Goal: Information Seeking & Learning: Ask a question

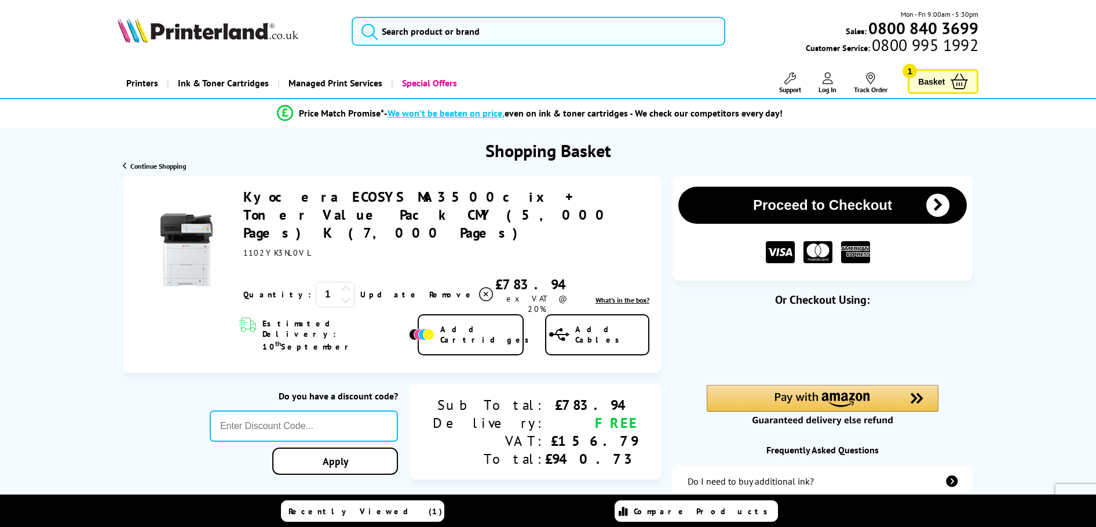
click at [434, 328] on img at bounding box center [421, 334] width 25 height 12
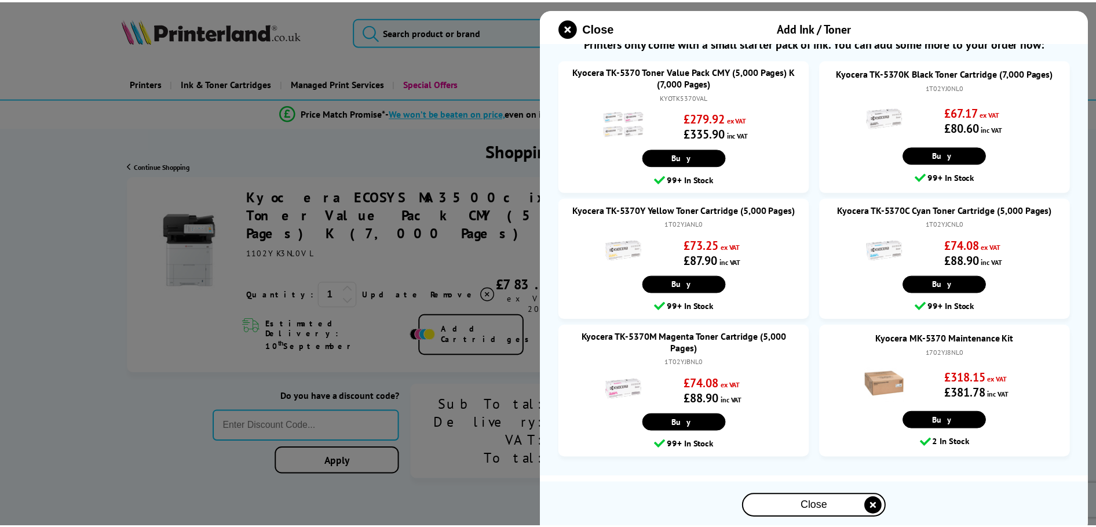
scroll to position [29, 0]
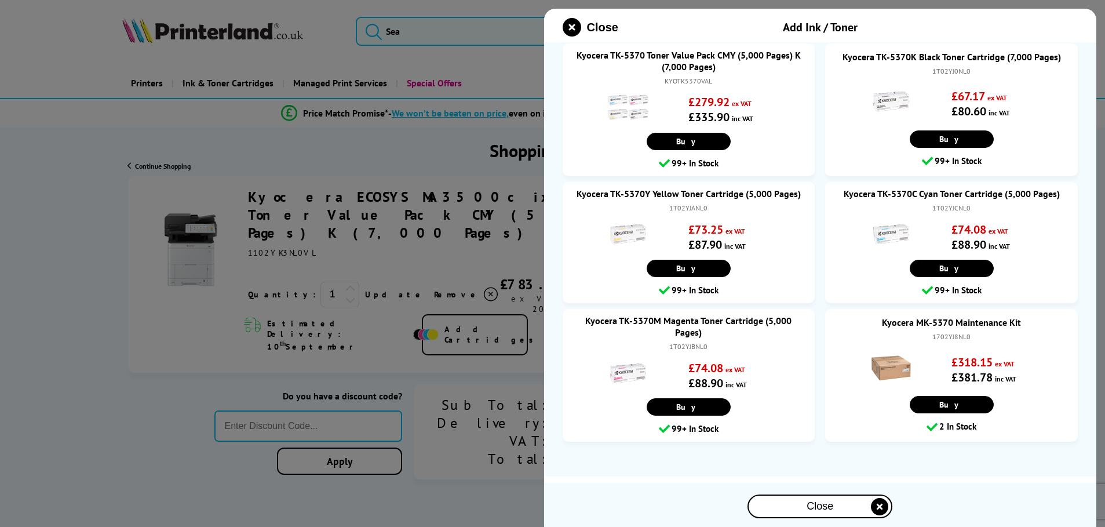
drag, startPoint x: 778, startPoint y: 512, endPoint x: 738, endPoint y: 501, distance: 41.5
click at [778, 512] on div "Close" at bounding box center [819, 505] width 143 height 21
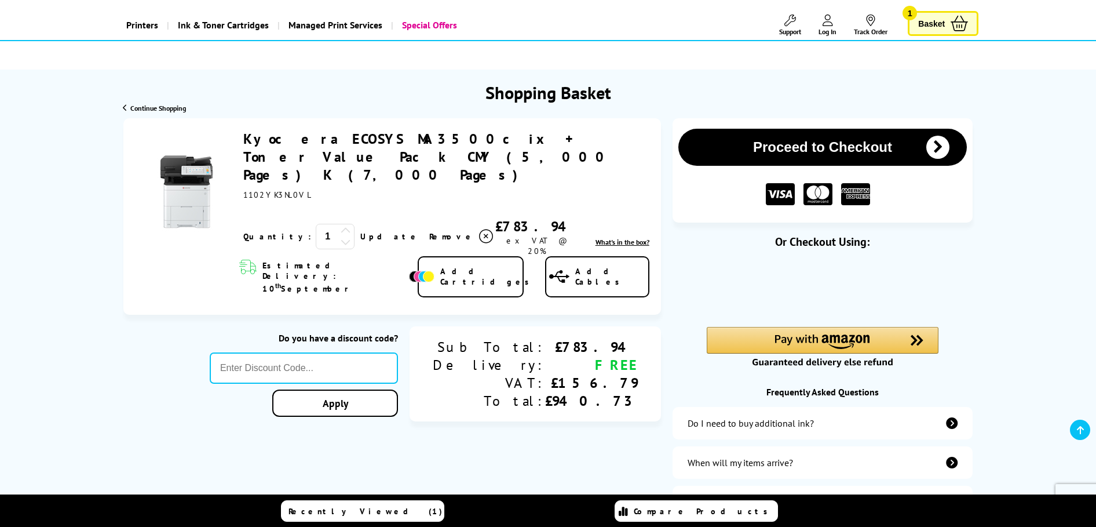
scroll to position [63, 0]
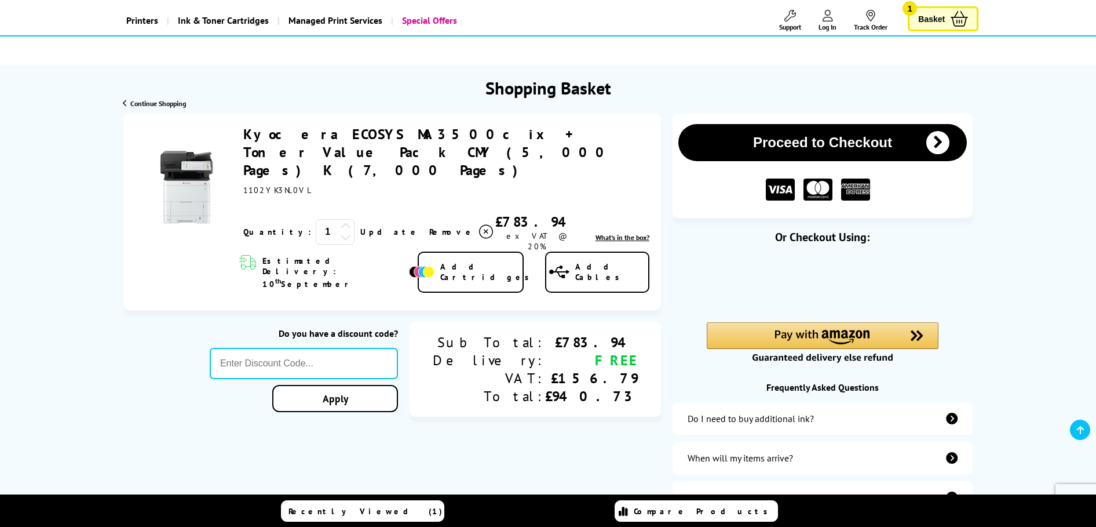
click at [854, 140] on button "Proceed to Checkout" at bounding box center [822, 142] width 289 height 37
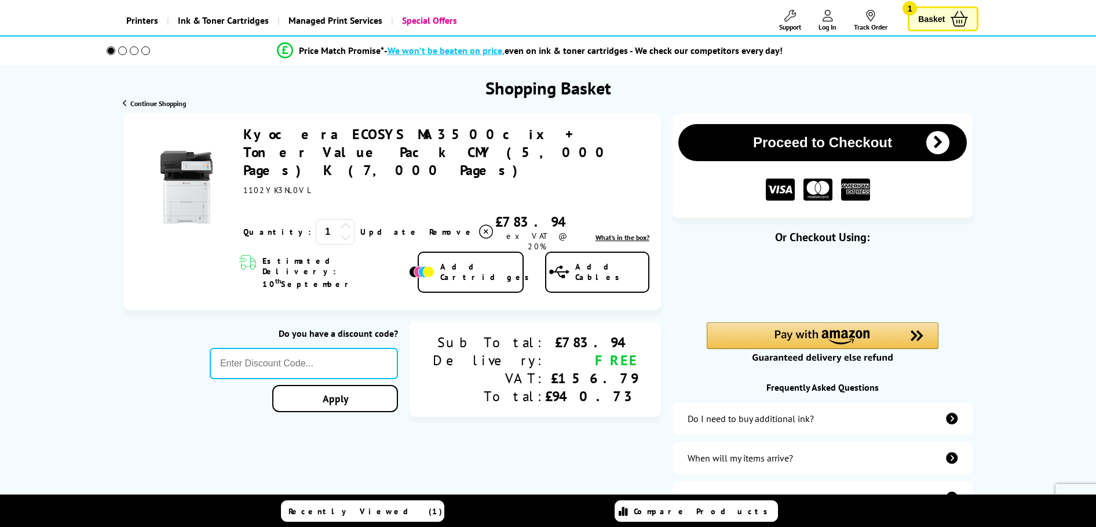
scroll to position [63, 0]
click at [368, 133] on link "Kyocera ECOSYS MA3500cix + Toner Value Pack CMY (5,000 Pages) K (7,000 Pages)" at bounding box center [427, 152] width 369 height 54
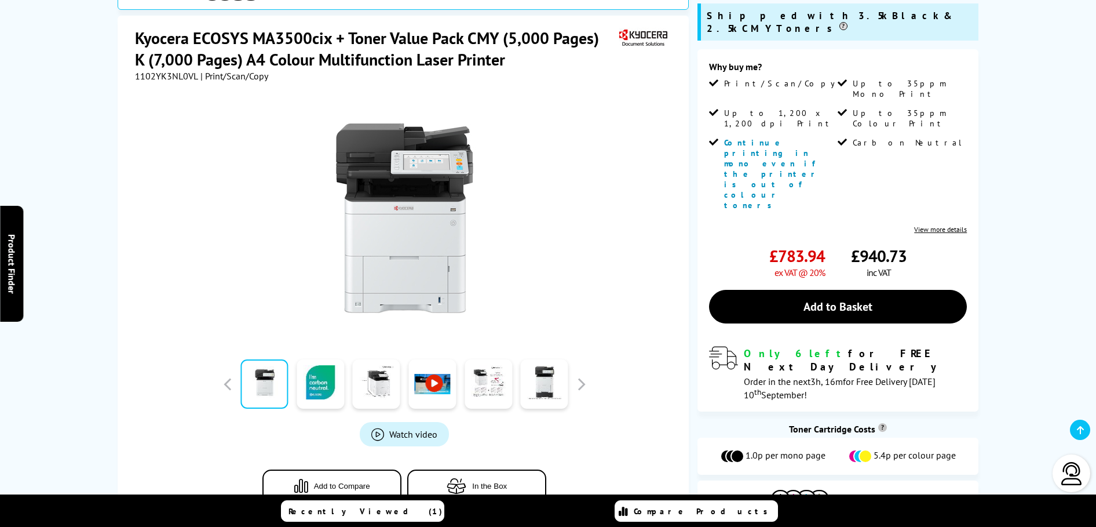
scroll to position [290, 0]
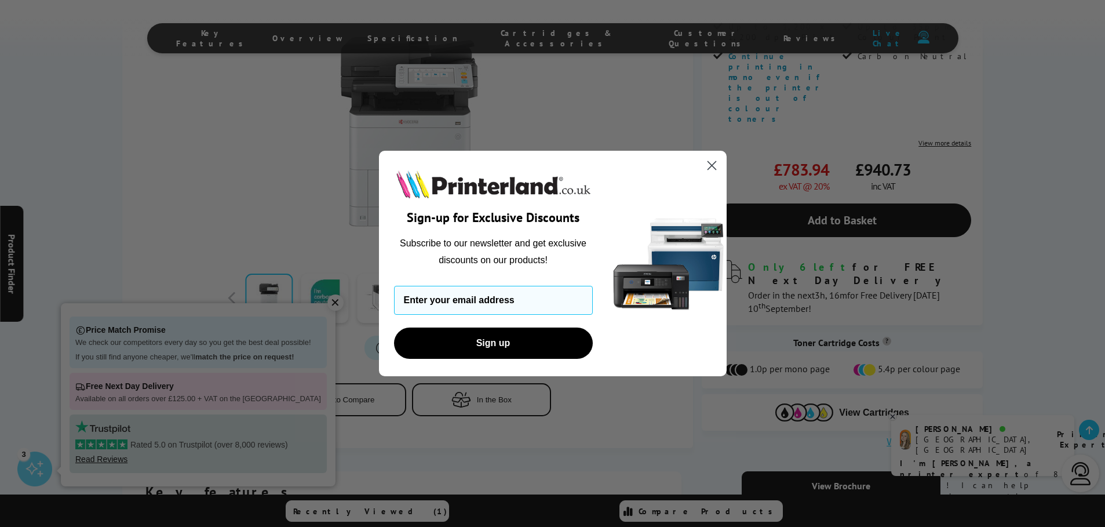
click at [324, 302] on div "Close dialog Sign-up for Exclusive Discounts Subscribe to our newsletter and ge…" at bounding box center [552, 263] width 1105 height 527
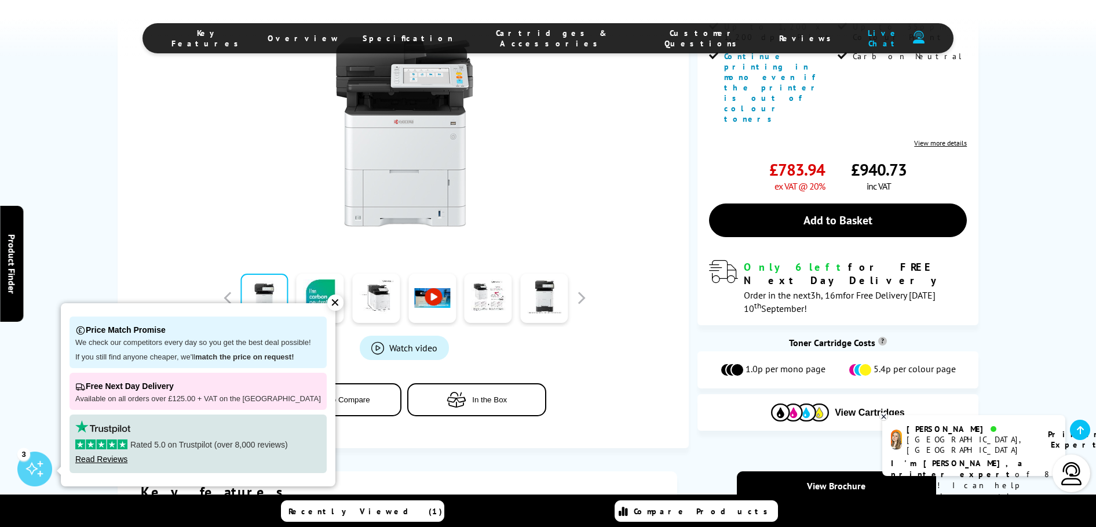
click at [327, 301] on div "✕" at bounding box center [335, 302] width 16 height 16
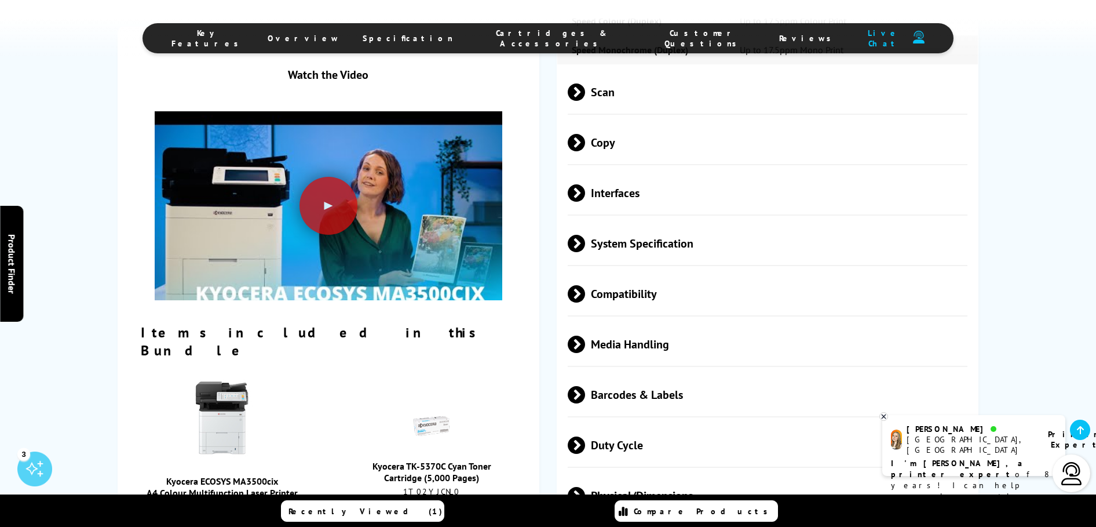
scroll to position [1654, 0]
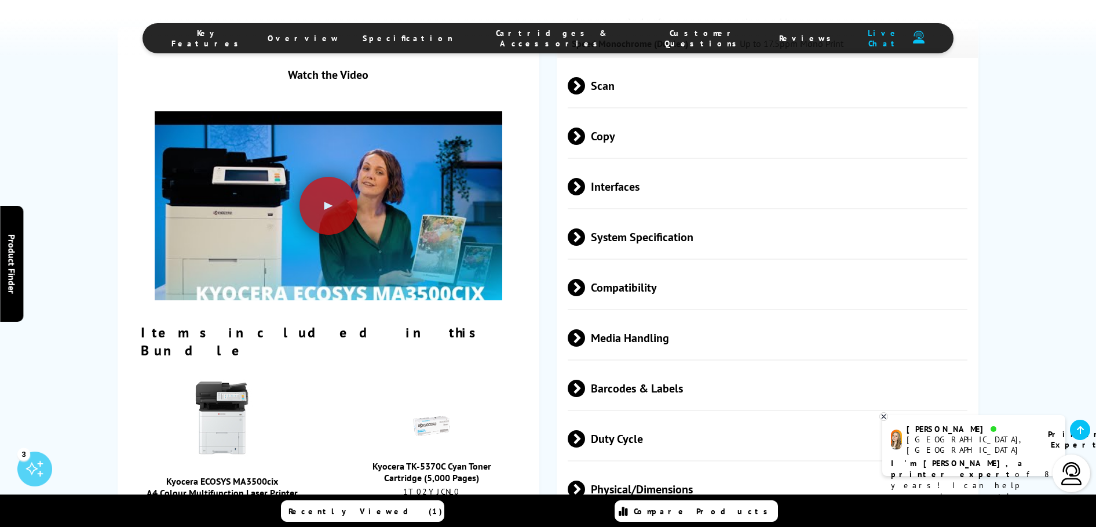
click at [590, 265] on span "Compatibility" at bounding box center [768, 286] width 400 height 43
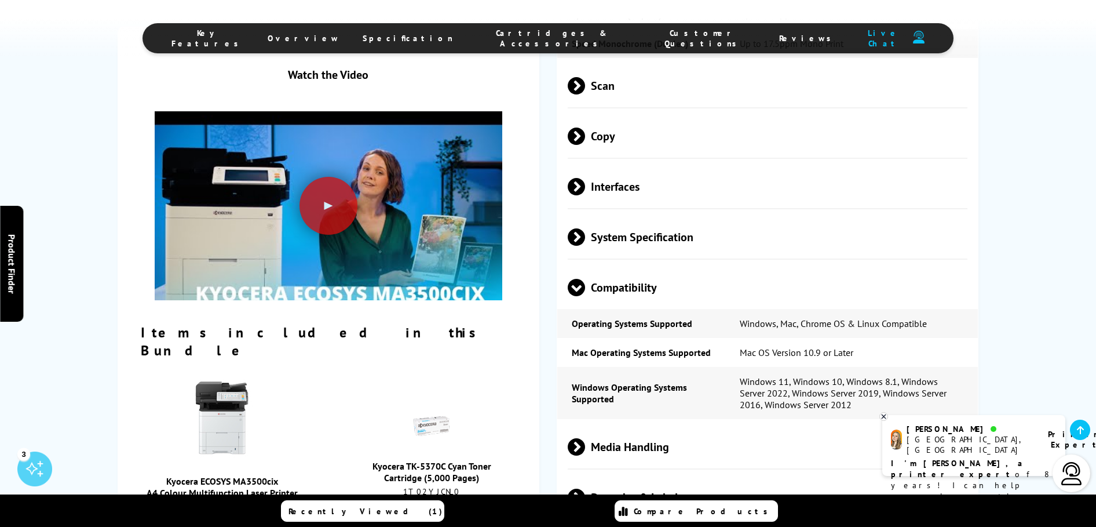
click at [609, 265] on span "Compatibility" at bounding box center [768, 286] width 400 height 43
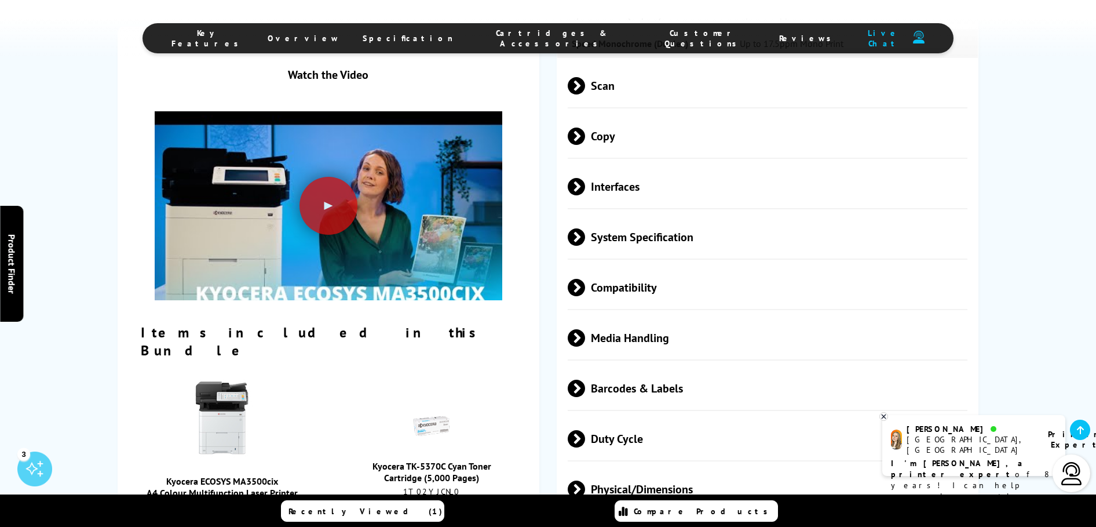
click at [602, 215] on span "System Specification" at bounding box center [768, 236] width 400 height 43
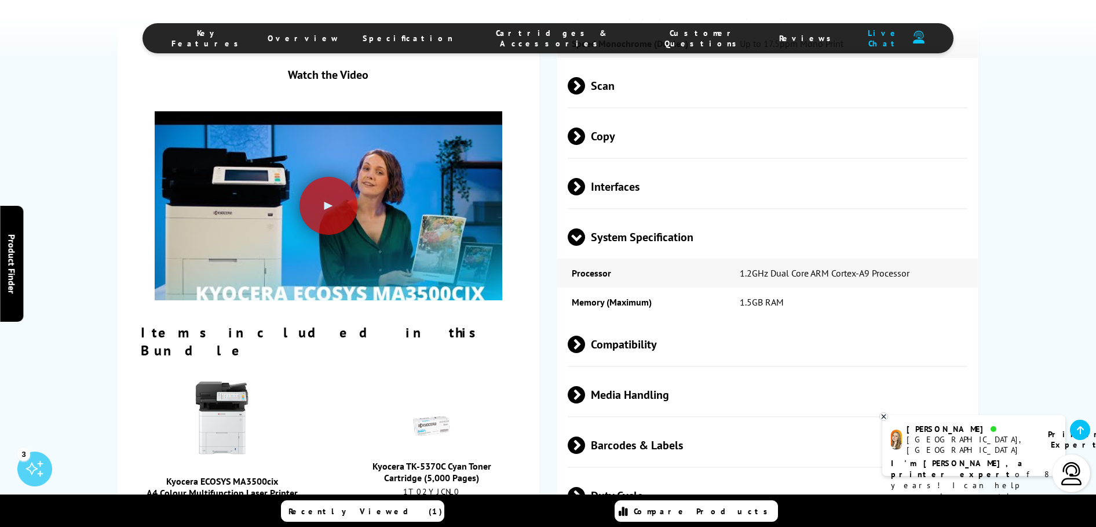
click at [602, 215] on span "System Specification" at bounding box center [768, 236] width 400 height 43
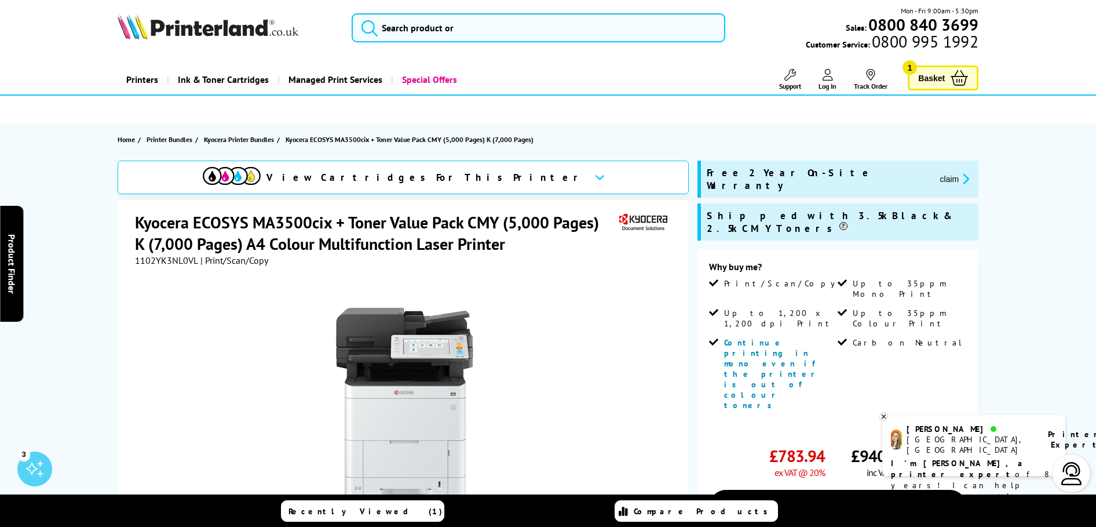
scroll to position [0, 0]
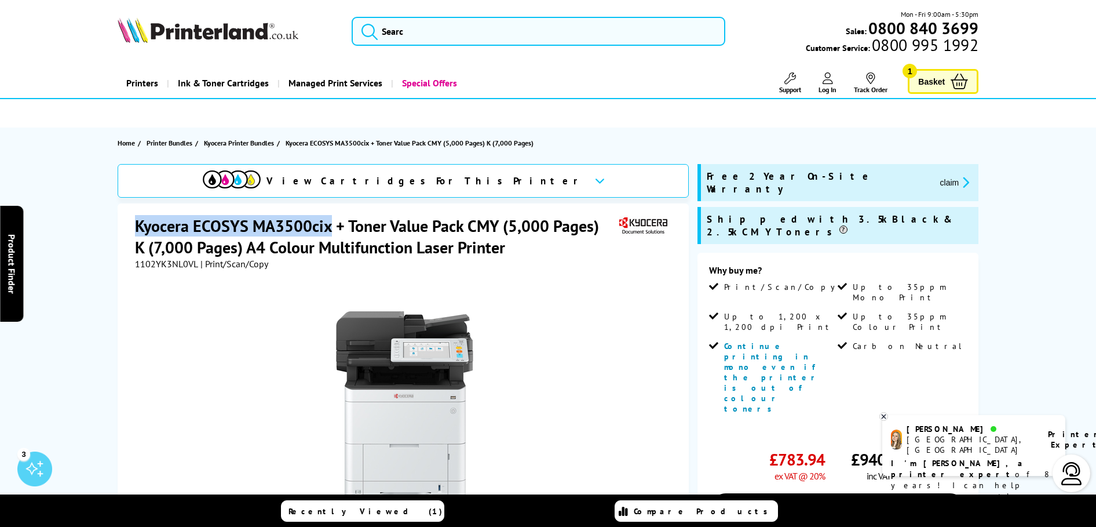
drag, startPoint x: 136, startPoint y: 224, endPoint x: 331, endPoint y: 221, distance: 195.2
click at [331, 221] on h1 "Kyocera ECOSYS MA3500cix + Toner Value Pack CMY (5,000 Pages) K (7,000 Pages) A…" at bounding box center [375, 236] width 481 height 43
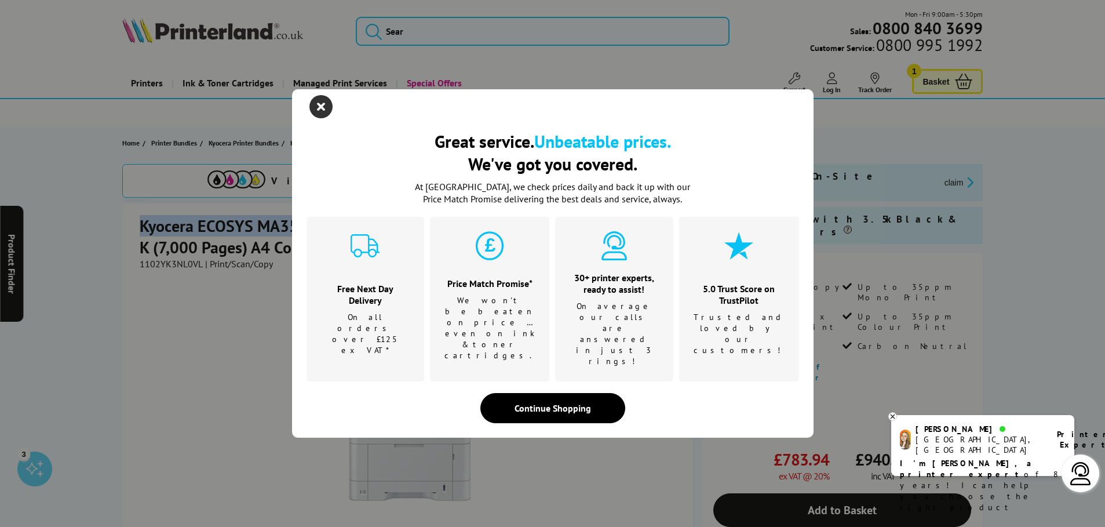
click at [327, 118] on icon "close modal" at bounding box center [320, 106] width 23 height 23
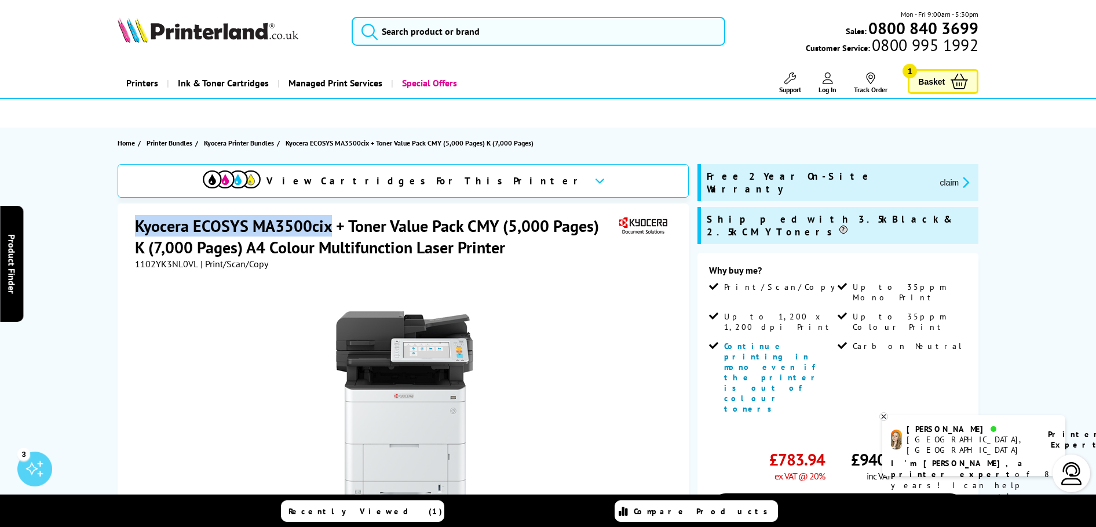
copy h1 "Kyocera ECOSYS MA3500cix"
click at [956, 458] on b "I'm Amy, a printer expert" at bounding box center [958, 468] width 135 height 21
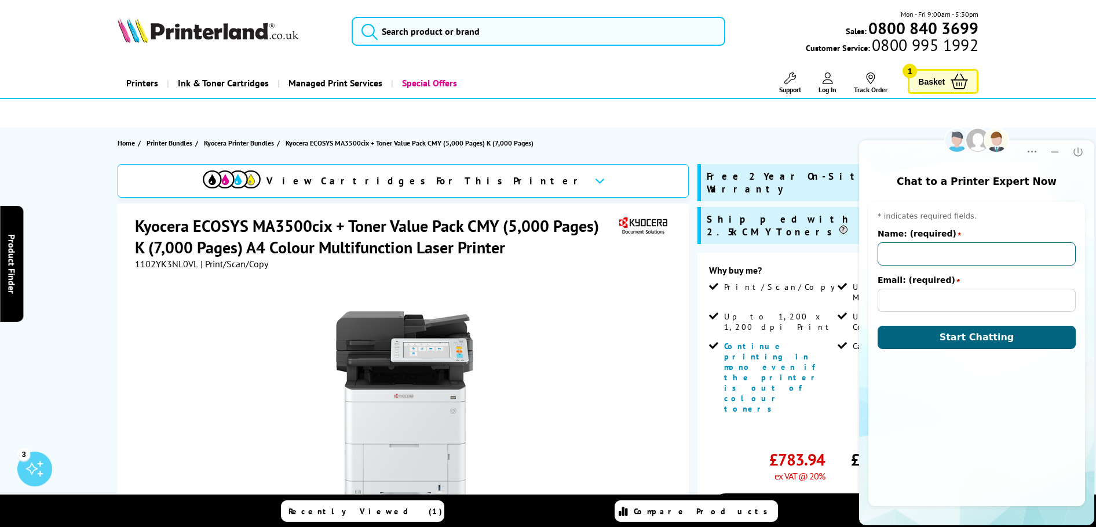
click at [943, 242] on input "Name: (required)" at bounding box center [977, 253] width 198 height 23
type input "Kira Dyer"
type input "info@soilsafe.co.uk"
click at [966, 337] on span "Start Chatting" at bounding box center [977, 336] width 75 height 11
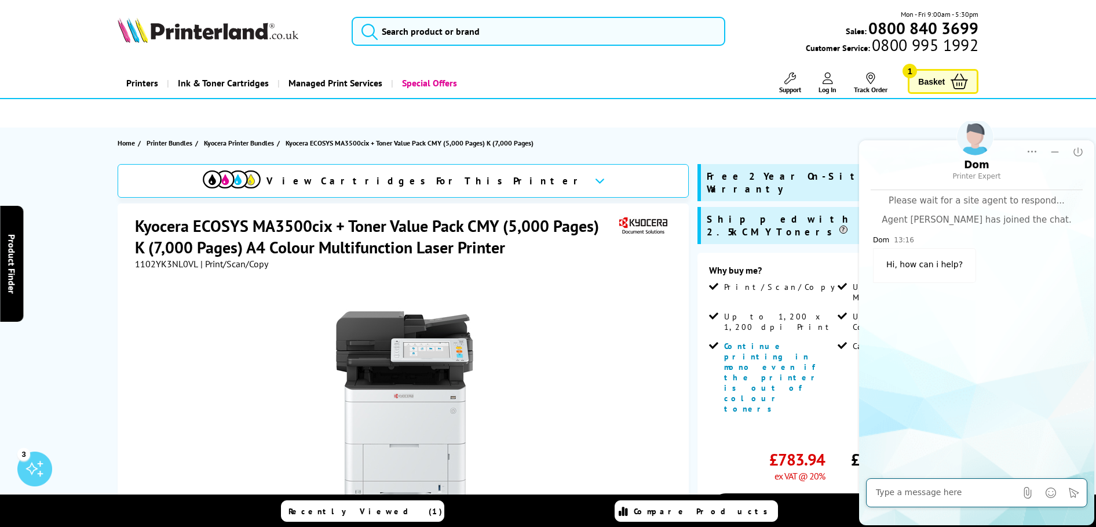
click at [908, 485] on div at bounding box center [946, 492] width 140 height 23
click at [906, 499] on div at bounding box center [946, 492] width 140 height 23
click at [908, 495] on textarea at bounding box center [946, 493] width 140 height 12
paste textarea "Kyocera ECOSYS MA3500cix"
type textarea "Hi, does the Kyocera ECOSYS MA3500cix work on wifi?"
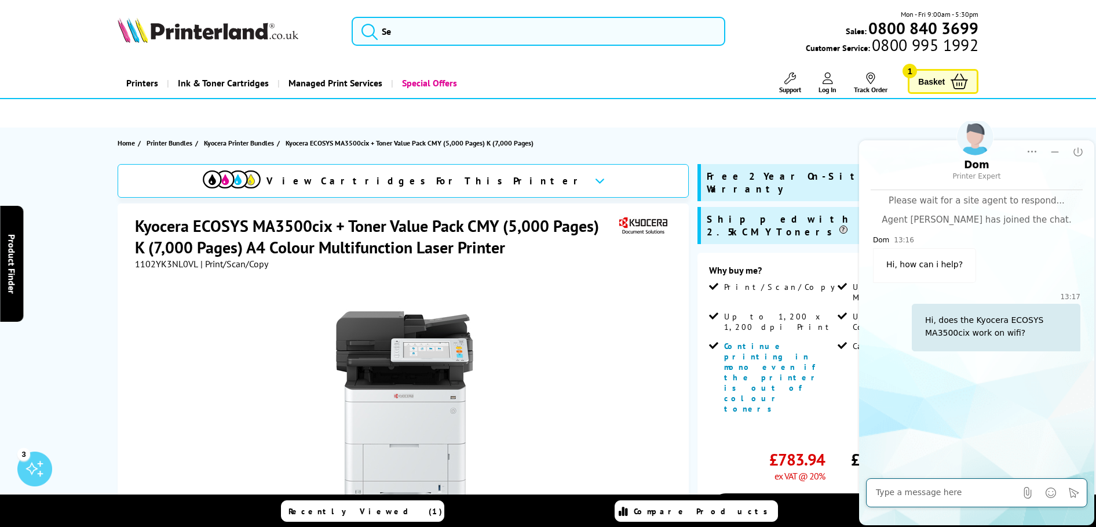
click at [638, 136] on section "Home Printer Bundles Kyocera Printer Bundles Kyocera ECOSYS MA3500cix + Toner V…" at bounding box center [548, 142] width 927 height 31
click at [304, 148] on span "Kyocera ECOSYS MA3500cix + Toner Value Pack CMY (5,000 Pages) K (7,000 Pages)" at bounding box center [410, 143] width 248 height 12
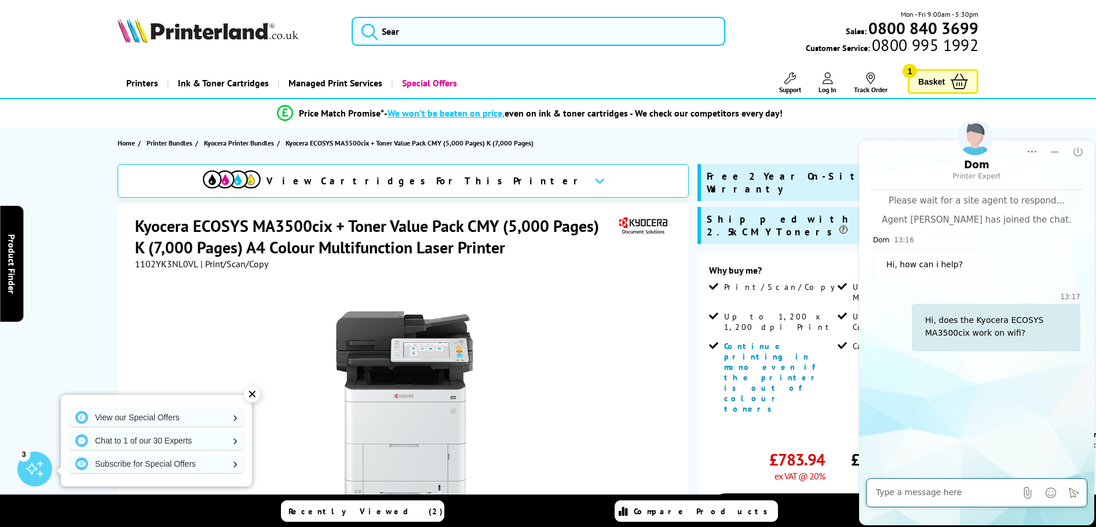
click at [258, 395] on div "✕" at bounding box center [252, 394] width 16 height 16
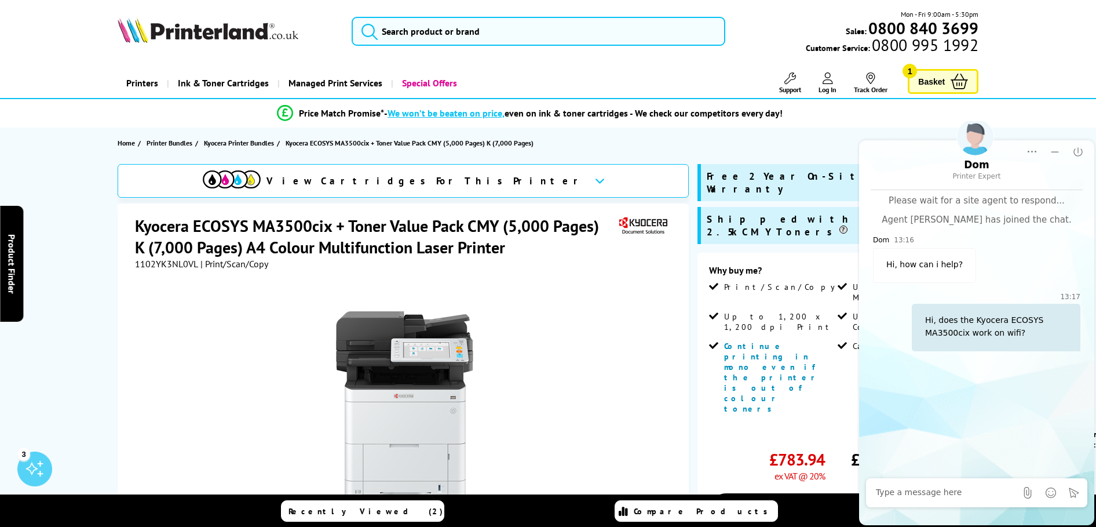
click at [801, 173] on span "Free 2 Year On-Site Warranty" at bounding box center [819, 182] width 224 height 25
click at [1047, 154] on button "Minimize" at bounding box center [1054, 151] width 23 height 23
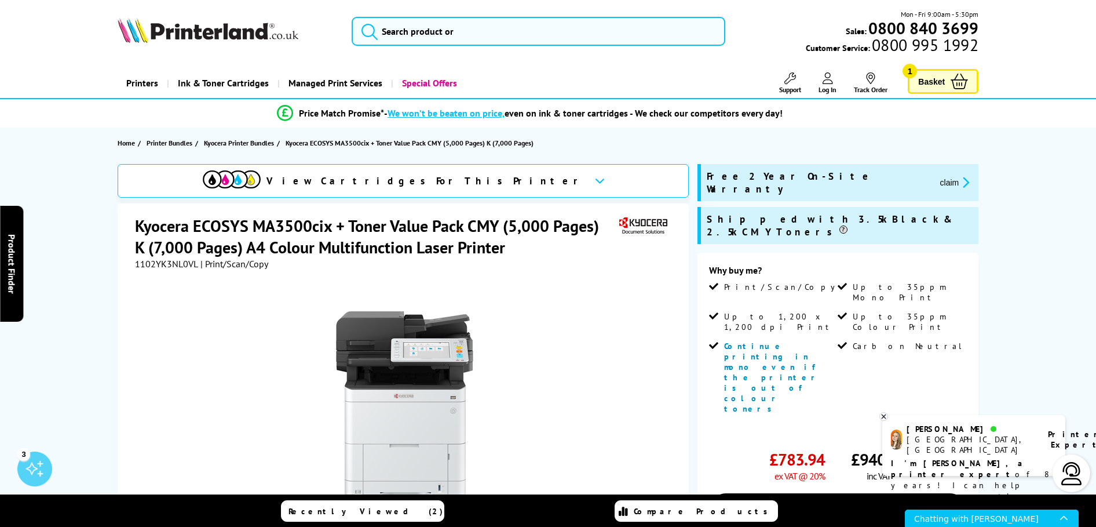
click at [937, 176] on button "claim" at bounding box center [955, 182] width 36 height 13
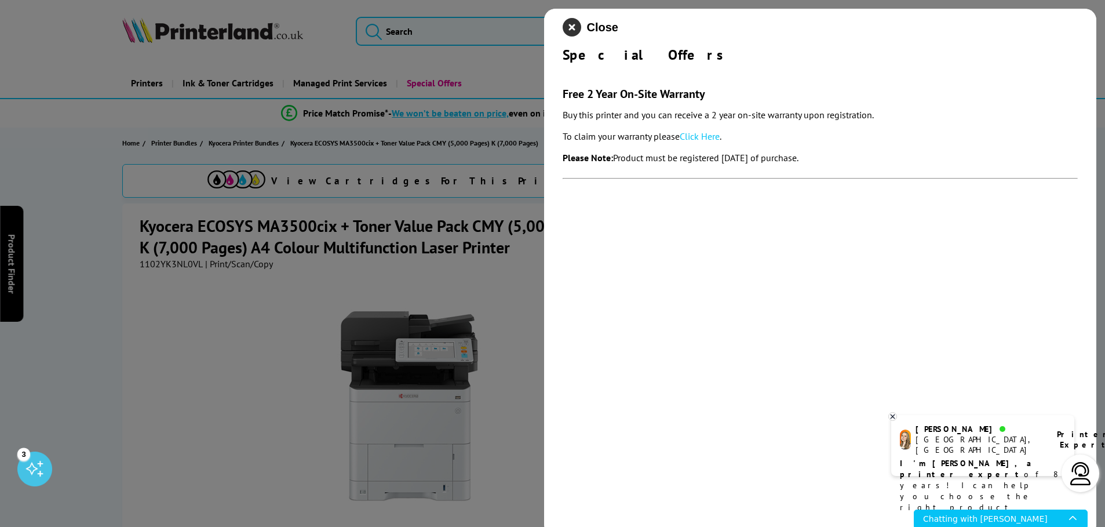
click at [573, 23] on icon "close modal" at bounding box center [571, 27] width 19 height 19
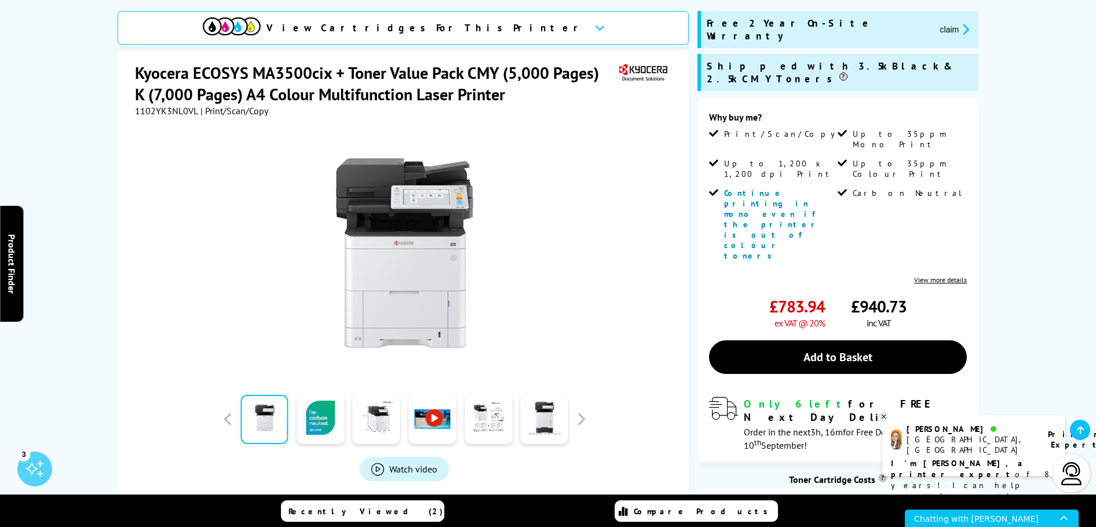
scroll to position [191, 0]
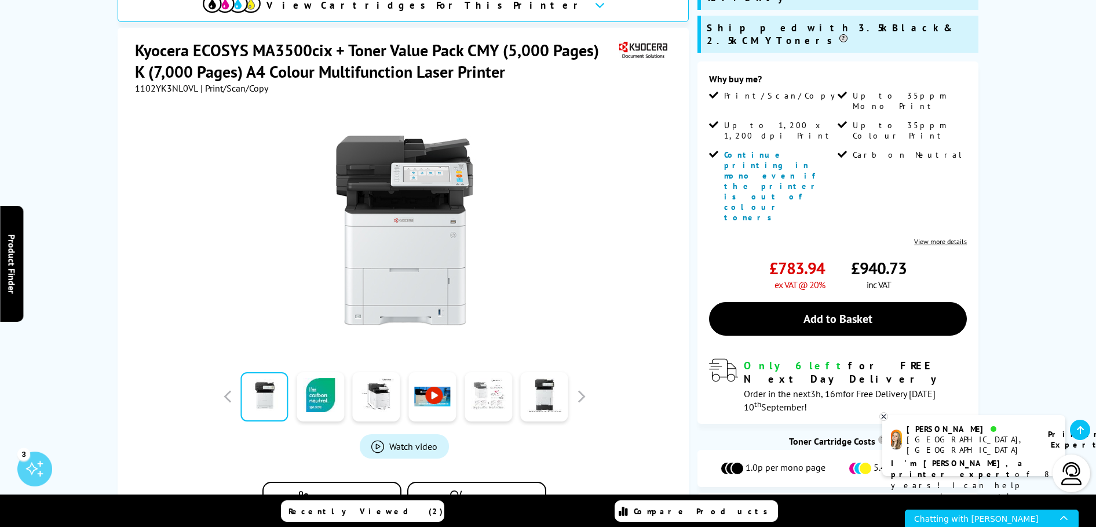
click at [487, 385] on link at bounding box center [489, 396] width 48 height 49
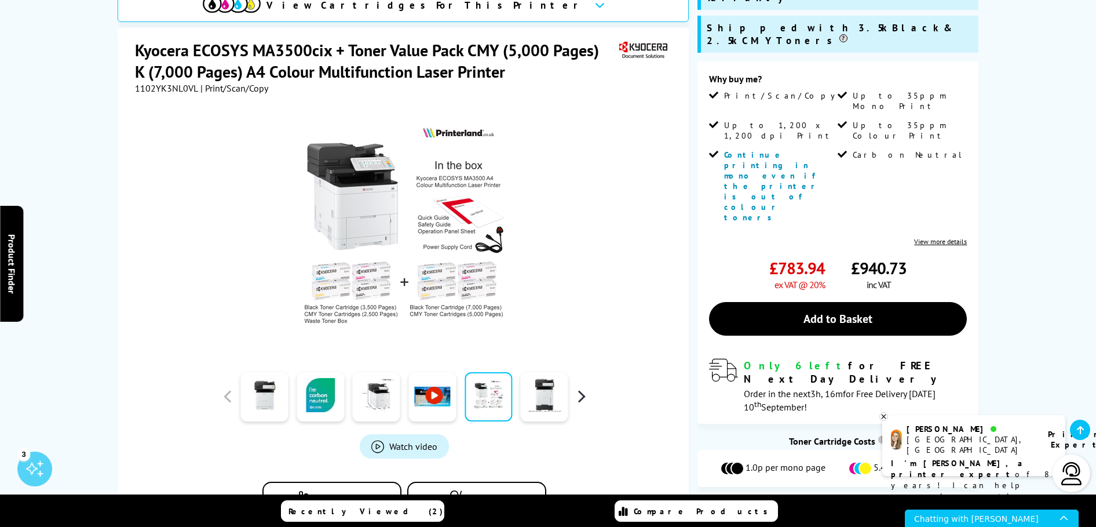
click at [585, 388] on button "button" at bounding box center [580, 396] width 17 height 17
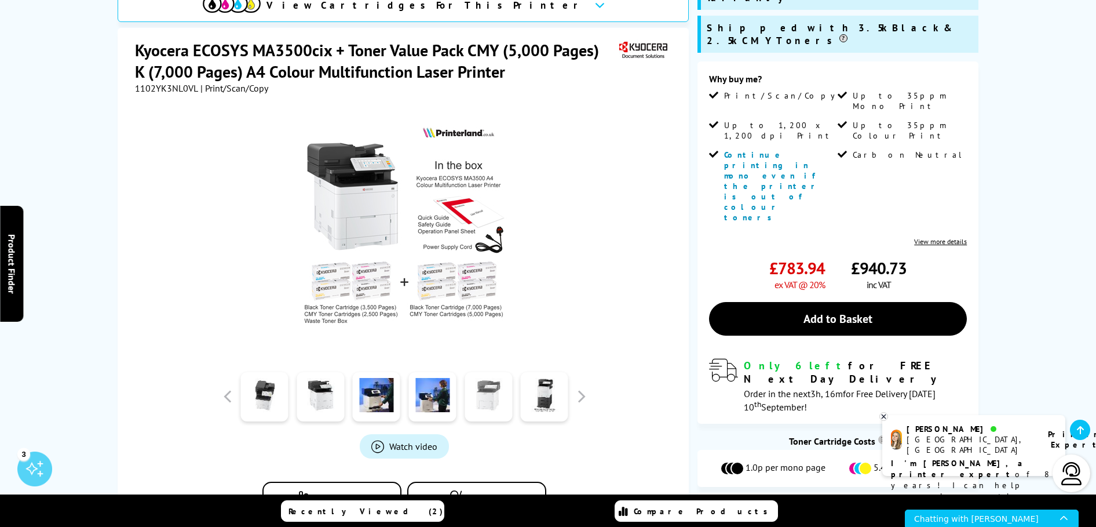
click at [495, 389] on link at bounding box center [489, 396] width 48 height 49
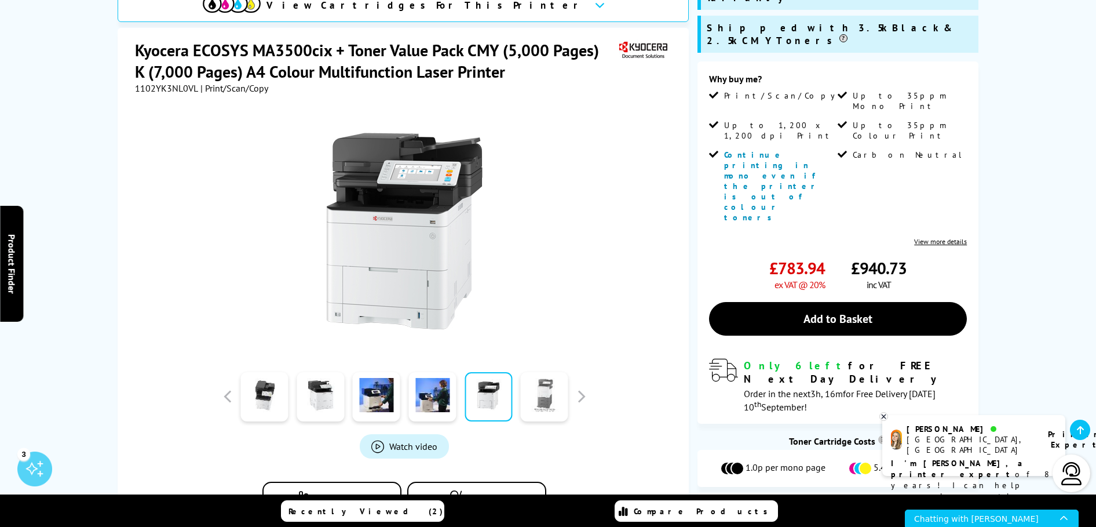
click at [538, 383] on link at bounding box center [545, 396] width 48 height 49
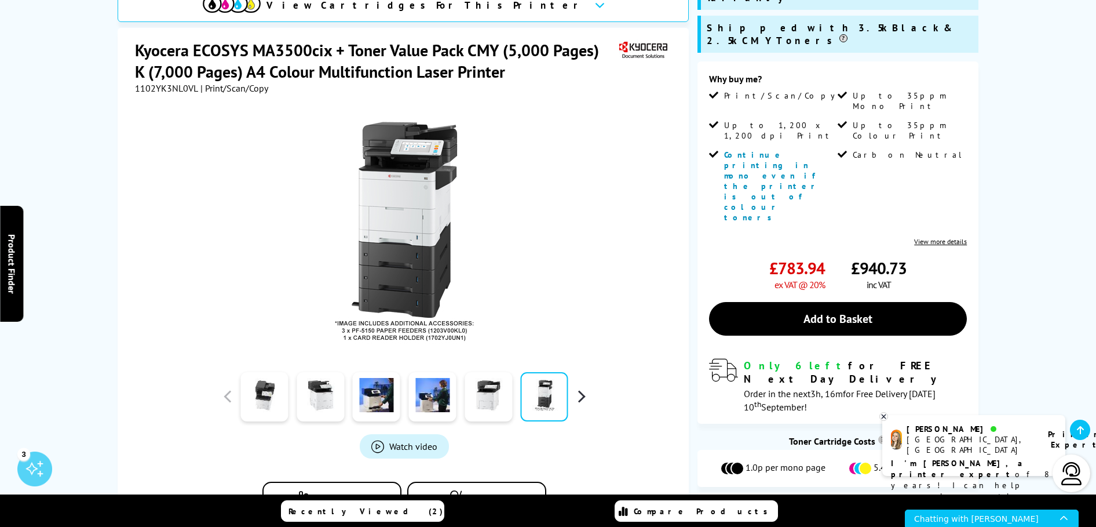
click at [580, 388] on button "button" at bounding box center [580, 396] width 17 height 17
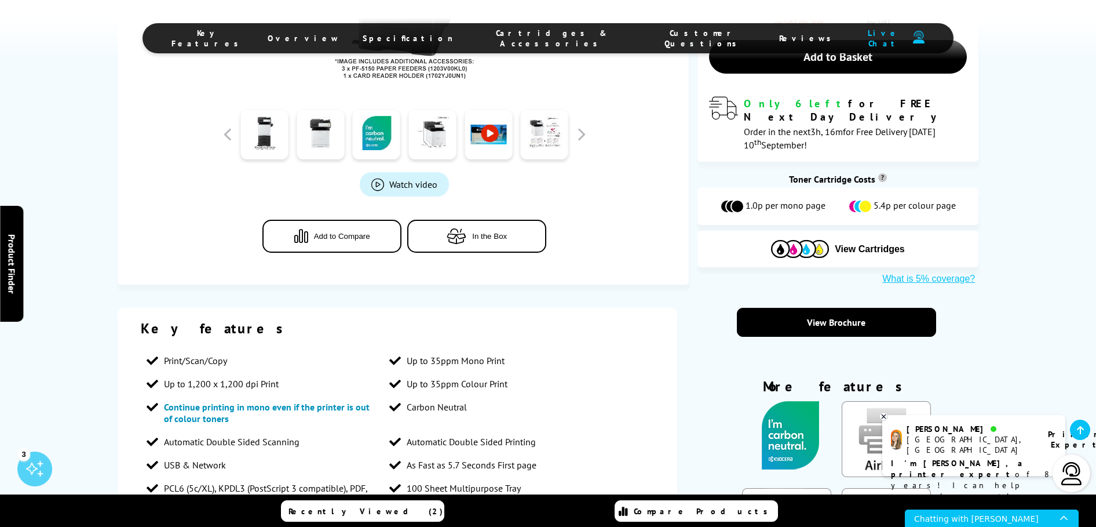
scroll to position [459, 0]
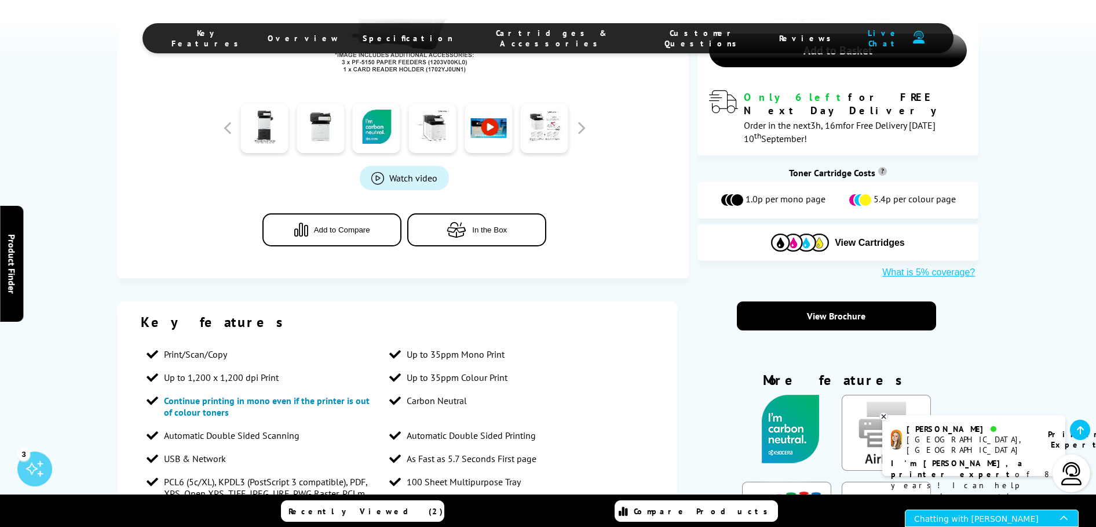
click at [973, 514] on div "Chatting with Dom" at bounding box center [987, 518] width 146 height 16
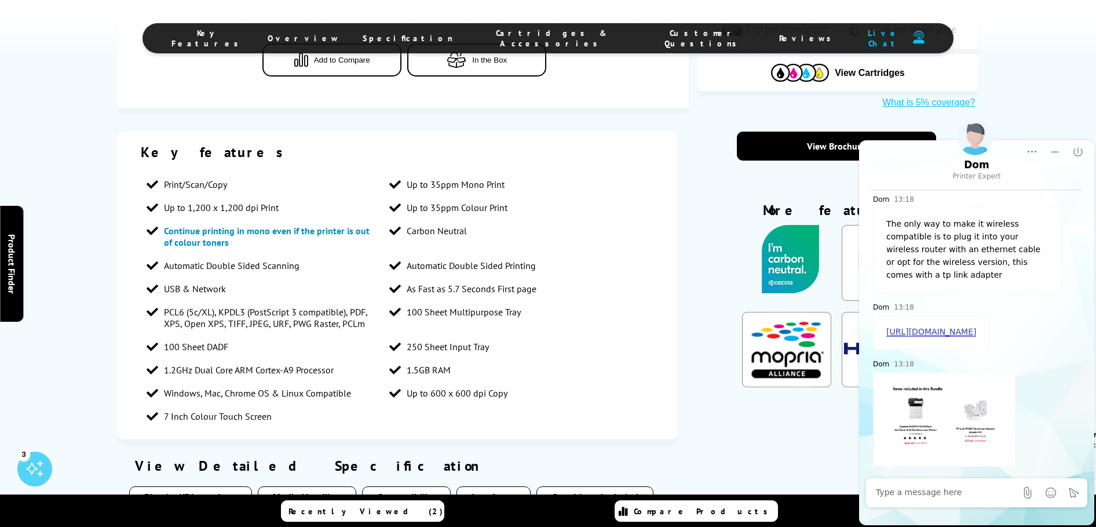
scroll to position [807, 0]
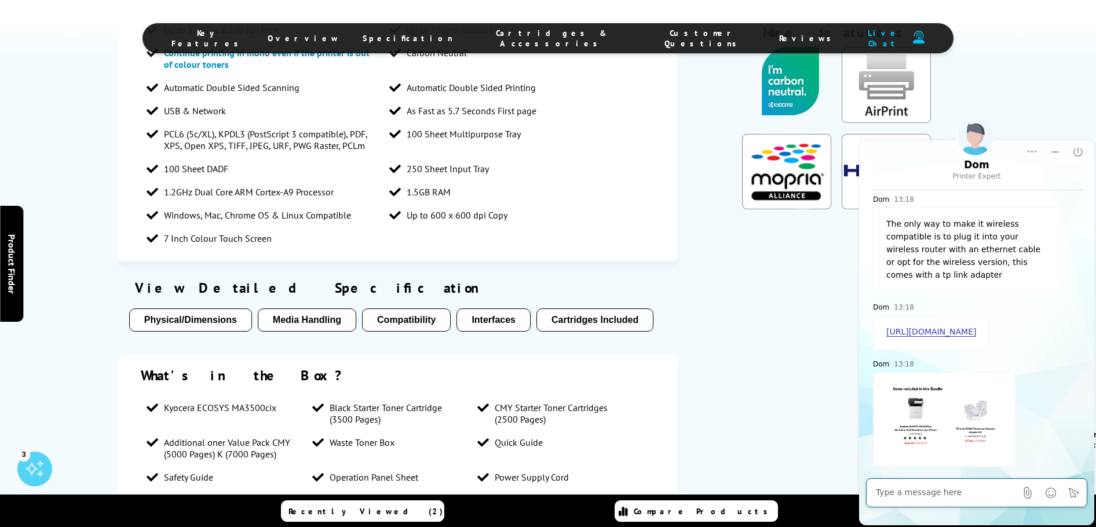
click at [940, 495] on textarea at bounding box center [946, 493] width 140 height 12
type textarea "Ok thank you"
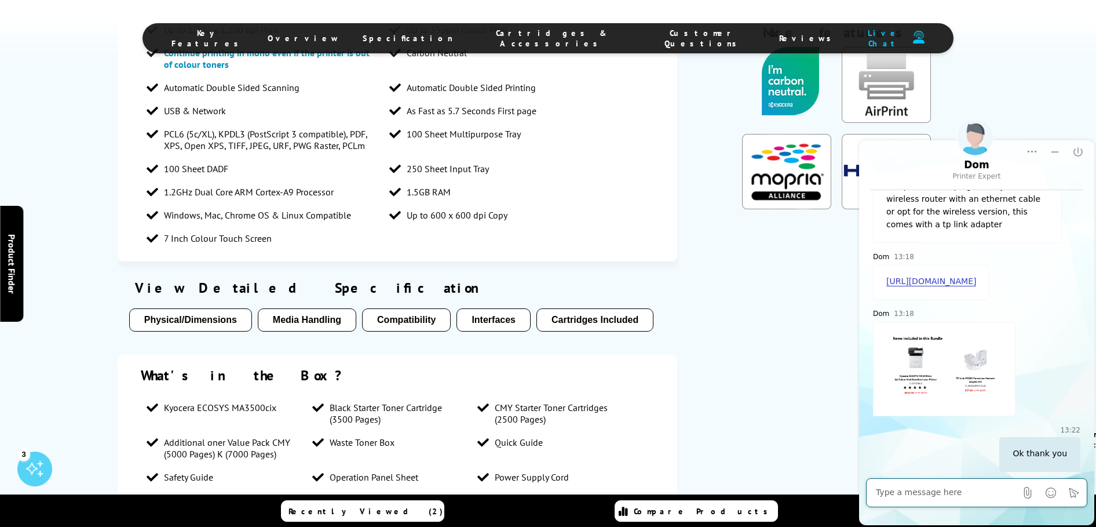
scroll to position [233, 0]
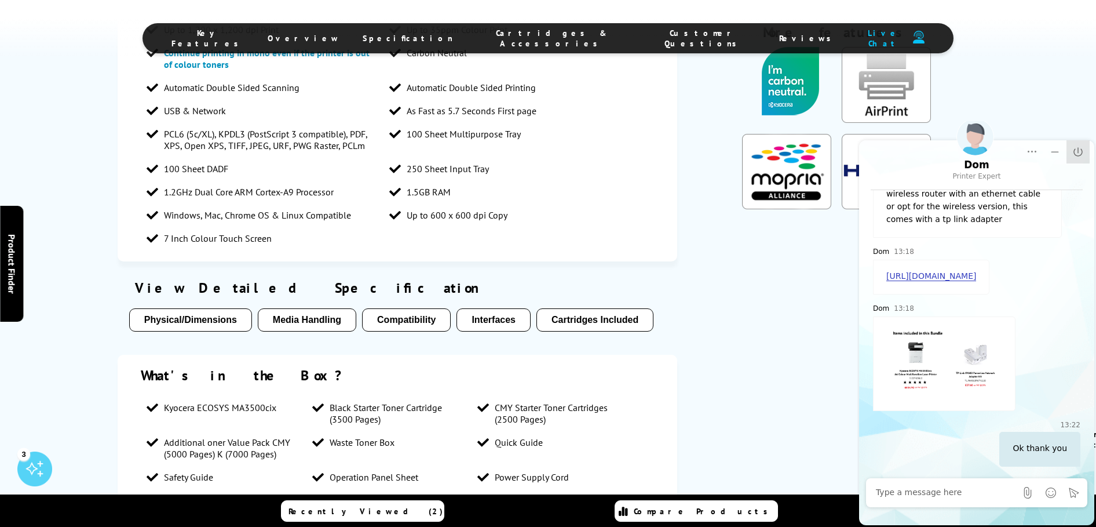
click at [1078, 151] on icon at bounding box center [1077, 151] width 9 height 9
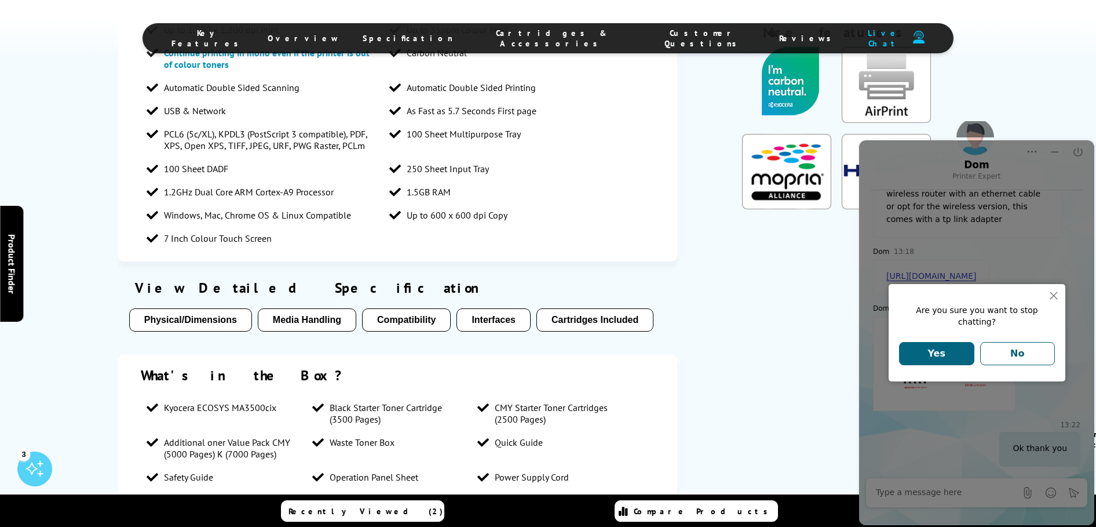
drag, startPoint x: 949, startPoint y: 347, endPoint x: 945, endPoint y: 353, distance: 7.4
click at [952, 351] on button "Yes" at bounding box center [936, 353] width 75 height 23
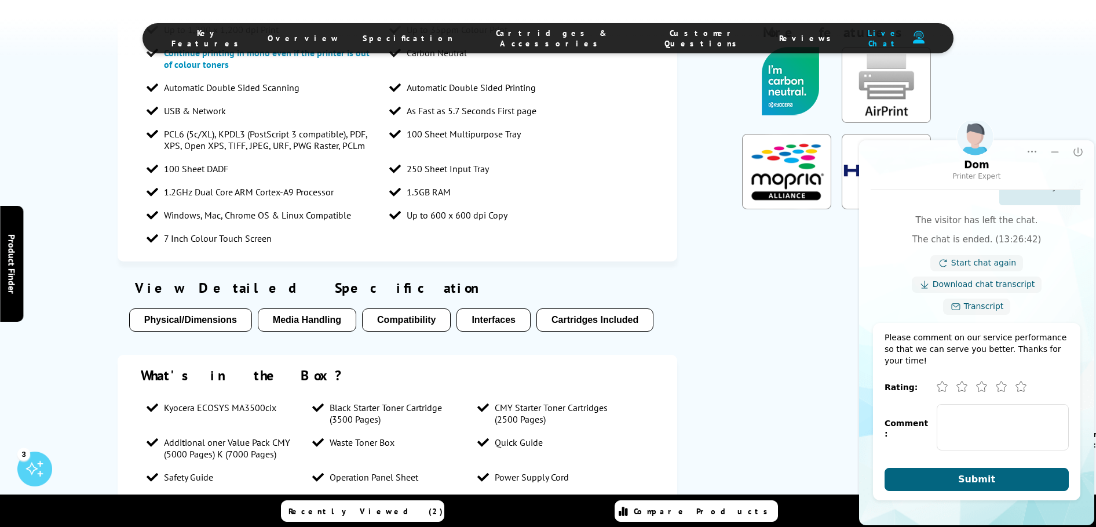
scroll to position [492, 0]
